Goal: Task Accomplishment & Management: Use online tool/utility

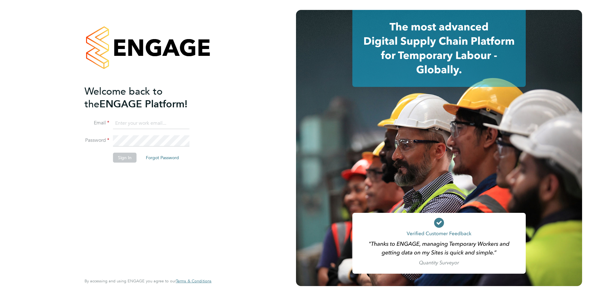
click at [123, 119] on input at bounding box center [151, 123] width 77 height 11
type input "andrew@axcis.co.uk"
click at [120, 157] on button "Sign In" at bounding box center [125, 157] width 24 height 10
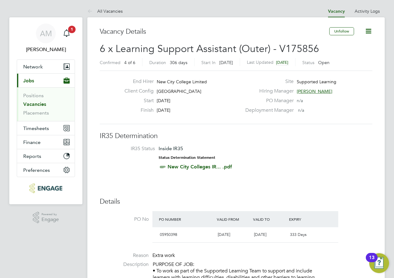
click at [33, 102] on link "Vacancies" at bounding box center [34, 104] width 23 height 6
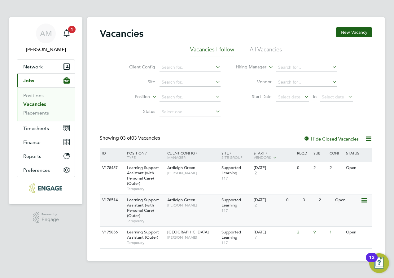
click at [179, 207] on span "[PERSON_NAME]" at bounding box center [192, 205] width 51 height 5
click at [145, 206] on span "Learning Support Assistant (with Personal Care) (Outer)" at bounding box center [143, 207] width 32 height 21
click at [182, 177] on div "Ardleigh Green Karen Marcelline" at bounding box center [193, 170] width 54 height 16
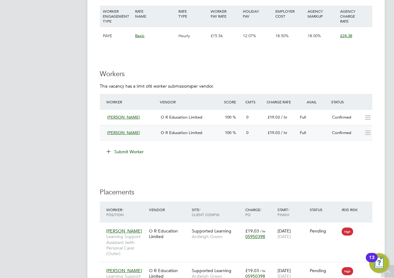
click at [116, 135] on span "[PERSON_NAME]" at bounding box center [123, 132] width 33 height 5
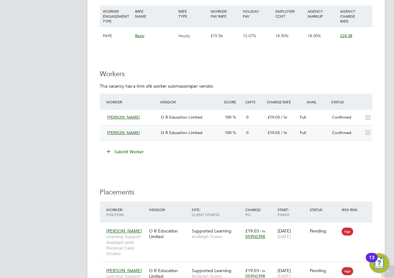
click at [127, 131] on span "[PERSON_NAME]" at bounding box center [123, 132] width 33 height 5
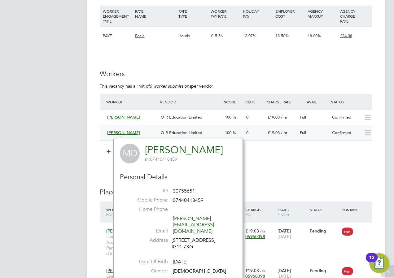
click at [114, 135] on span "[PERSON_NAME]" at bounding box center [123, 132] width 33 height 5
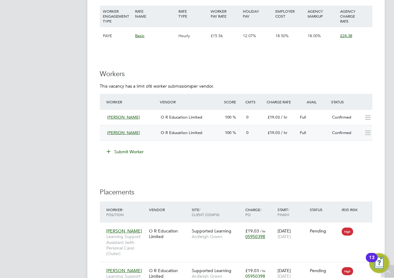
click at [113, 132] on span "[PERSON_NAME]" at bounding box center [123, 132] width 33 height 5
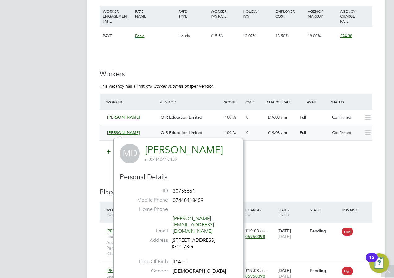
click at [343, 132] on div "Confirmed" at bounding box center [346, 133] width 32 height 10
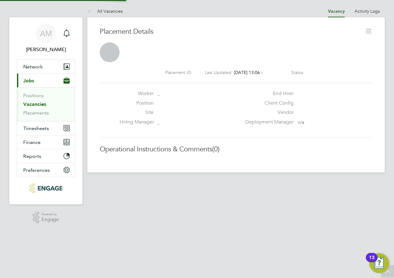
scroll to position [3, 3]
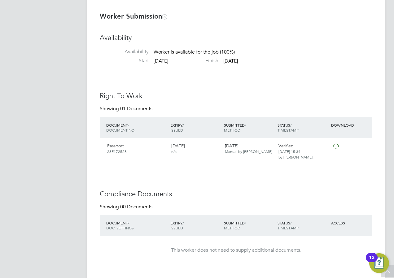
click at [342, 125] on div "DOWNLOAD" at bounding box center [351, 125] width 43 height 11
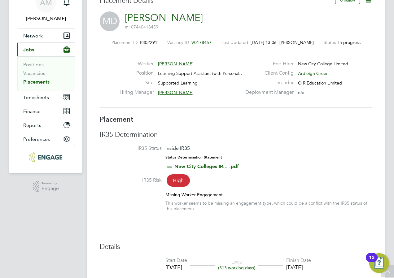
click at [197, 166] on link "New City Colleges IR... .pdf" at bounding box center [206, 167] width 64 height 6
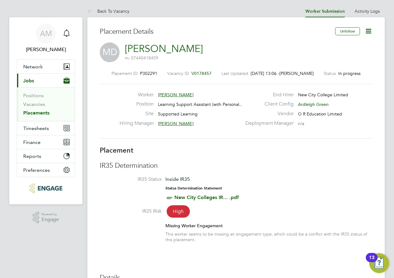
click at [370, 30] on icon at bounding box center [369, 31] width 8 height 8
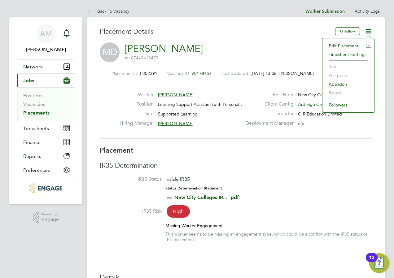
click at [235, 51] on div "MD Mariam Diaoune m: 07440418459" at bounding box center [236, 52] width 273 height 21
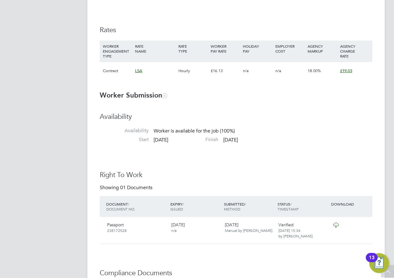
scroll to position [496, 0]
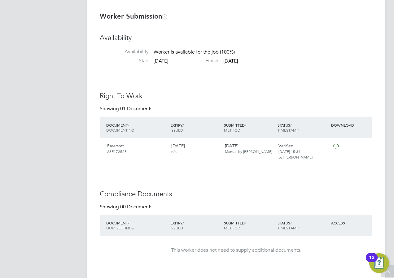
click at [182, 128] on span "ISSUED" at bounding box center [176, 130] width 13 height 5
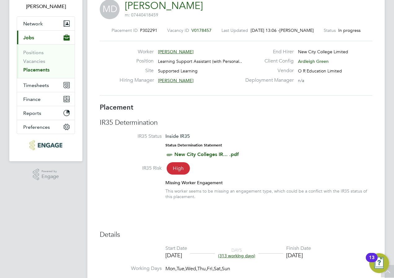
scroll to position [7, 0]
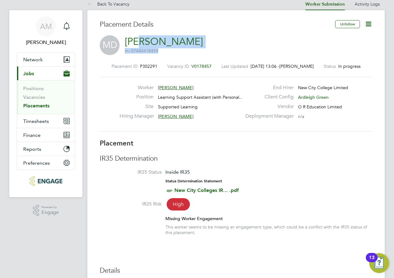
drag, startPoint x: 206, startPoint y: 39, endPoint x: 142, endPoint y: 40, distance: 63.5
click at [142, 40] on div "MD Mariam Diaoune m: 07440418459" at bounding box center [236, 45] width 273 height 21
click at [144, 41] on link "[PERSON_NAME]" at bounding box center [164, 42] width 78 height 12
click at [209, 45] on div "MD Mariam Diaoune m: 07440418459" at bounding box center [236, 45] width 273 height 21
drag, startPoint x: 205, startPoint y: 42, endPoint x: 140, endPoint y: 43, distance: 64.5
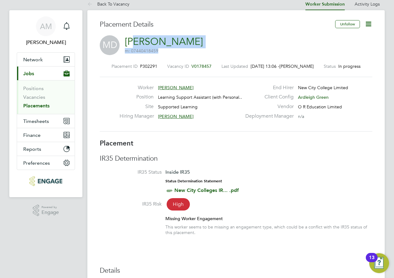
click at [140, 43] on div "MD Mariam Diaoune m: 07440418459" at bounding box center [236, 45] width 273 height 21
drag, startPoint x: 140, startPoint y: 43, endPoint x: 215, endPoint y: 32, distance: 75.2
click at [215, 32] on div "Placement Details" at bounding box center [215, 27] width 231 height 15
click at [274, 49] on div "MD Mariam Diaoune m: 07440418459" at bounding box center [236, 45] width 273 height 21
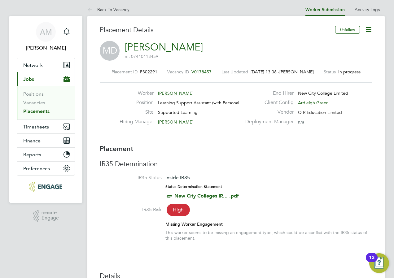
scroll to position [0, 0]
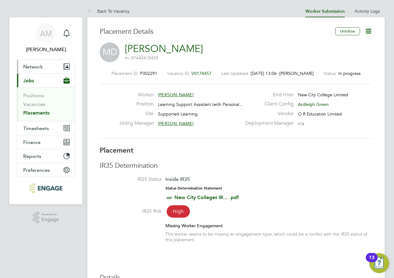
click at [34, 66] on span "Network" at bounding box center [33, 67] width 20 height 6
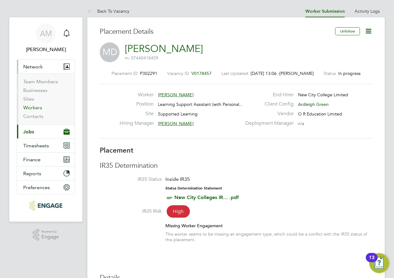
click at [30, 109] on link "Workers" at bounding box center [32, 108] width 19 height 6
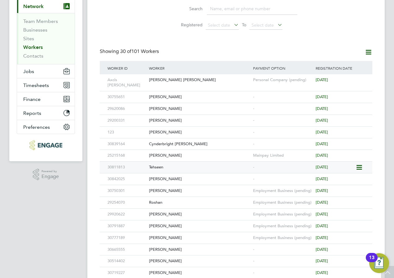
scroll to position [62, 0]
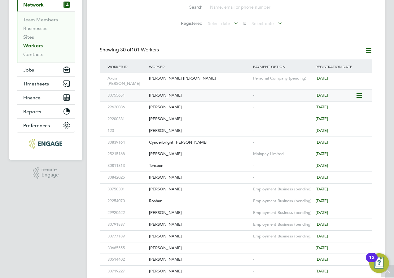
click at [170, 90] on div "[PERSON_NAME]" at bounding box center [199, 95] width 104 height 11
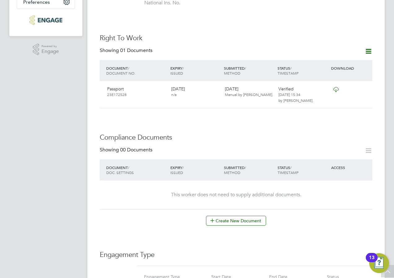
scroll to position [168, 0]
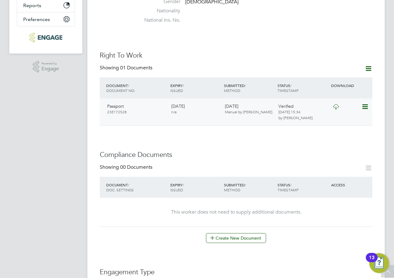
click at [116, 101] on div "Passport 23E172528" at bounding box center [137, 109] width 64 height 16
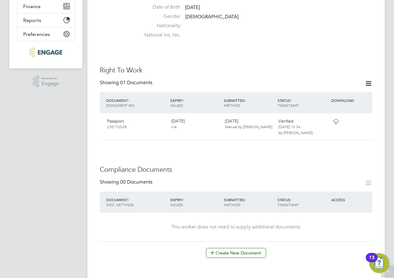
scroll to position [155, 0]
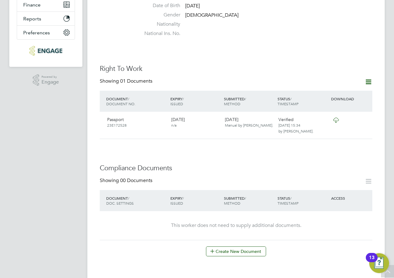
click at [200, 164] on div "Compliance Documents Showing 00 Documents DOCUMENT / DOC. SETTINGS EXPIRY / ISS…" at bounding box center [236, 210] width 273 height 93
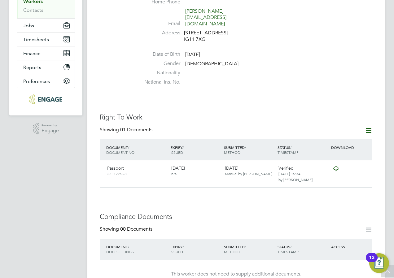
scroll to position [0, 0]
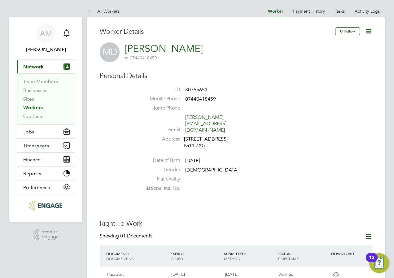
click at [370, 31] on icon at bounding box center [369, 31] width 8 height 8
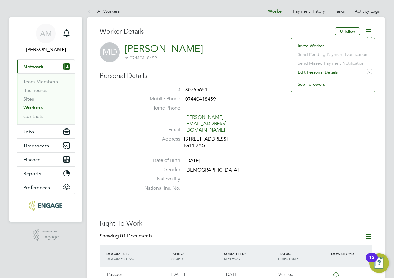
click at [229, 54] on div "MD [PERSON_NAME] m: 07440418459" at bounding box center [236, 52] width 273 height 20
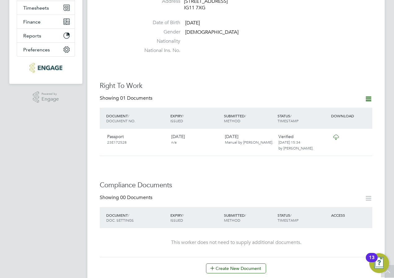
scroll to position [137, 0]
